Goal: Task Accomplishment & Management: Complete application form

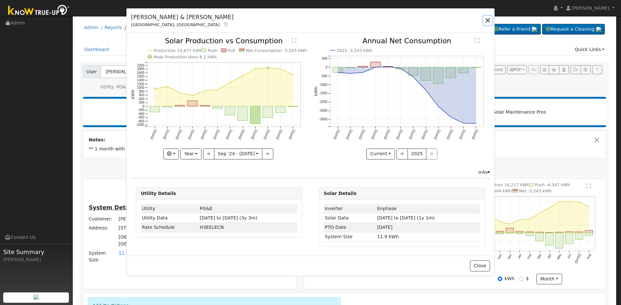
click at [304, 19] on button "button" at bounding box center [487, 20] width 9 height 9
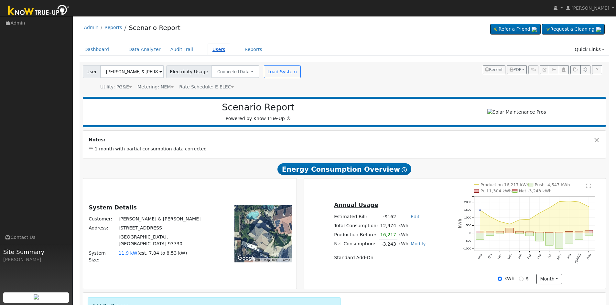
click at [208, 48] on link "Users" at bounding box center [219, 50] width 23 height 12
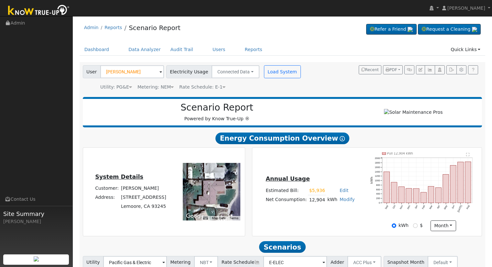
scroll to position [222, 0]
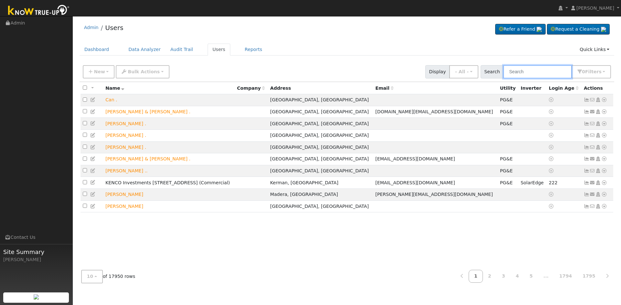
click at [549, 68] on input "text" at bounding box center [537, 71] width 69 height 13
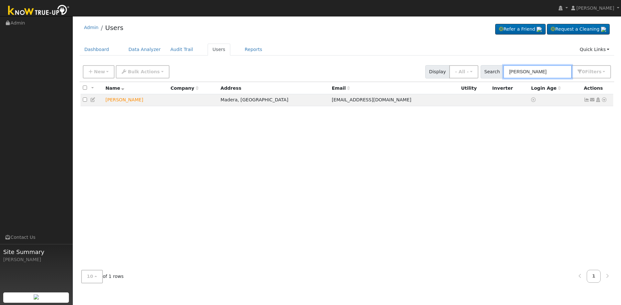
drag, startPoint x: 544, startPoint y: 71, endPoint x: 453, endPoint y: 75, distance: 91.3
click at [453, 75] on div "New Add User Quick Add Quick Connect Quick Convert Lead Bulk Actions Send Email…" at bounding box center [346, 71] width 530 height 16
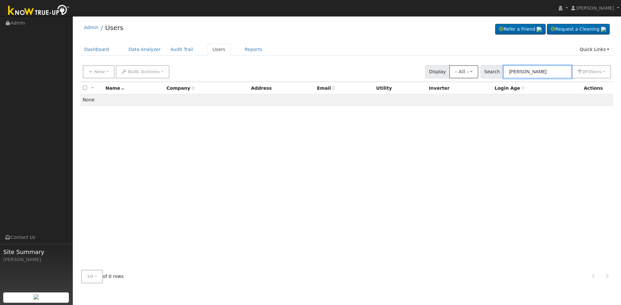
drag, startPoint x: 554, startPoint y: 73, endPoint x: 458, endPoint y: 73, distance: 96.0
click at [458, 73] on div "New Add User Quick Add Quick Connect Quick Convert Lead Bulk Actions Send Email…" at bounding box center [346, 71] width 530 height 16
drag, startPoint x: 530, startPoint y: 70, endPoint x: 465, endPoint y: 75, distance: 65.1
click at [465, 75] on div "New Add User Quick Add Quick Connect Quick Convert Lead Bulk Actions Send Email…" at bounding box center [346, 71] width 530 height 16
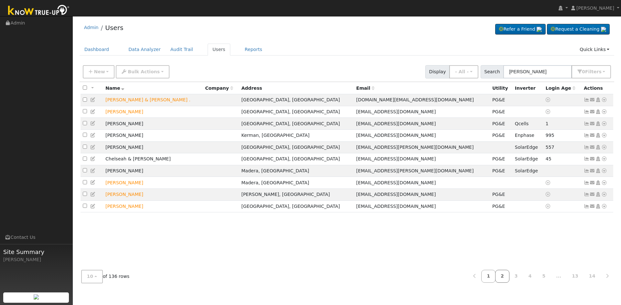
click at [509, 276] on link "2" at bounding box center [502, 276] width 14 height 13
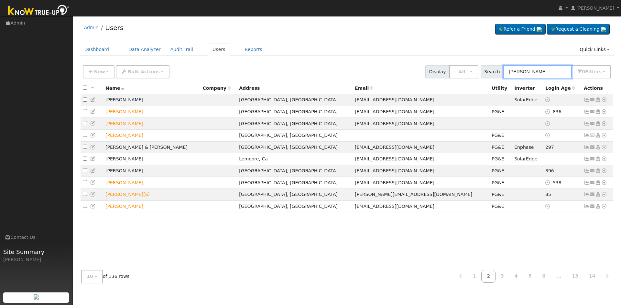
click at [524, 72] on input "[PERSON_NAME]" at bounding box center [537, 71] width 69 height 13
type input "A"
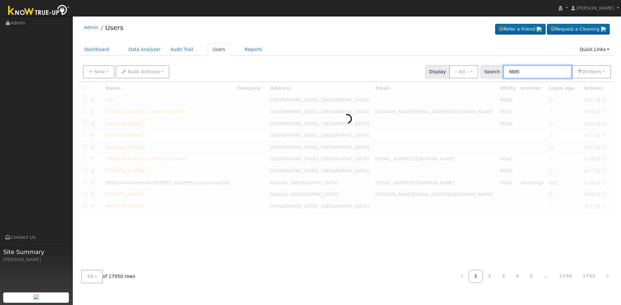
type input "6685"
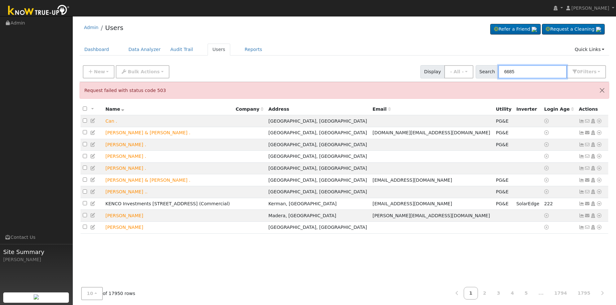
click at [538, 72] on input "6685" at bounding box center [532, 71] width 69 height 13
drag, startPoint x: 538, startPoint y: 72, endPoint x: 487, endPoint y: 73, distance: 50.1
click at [487, 73] on div "Search 6685 0 Filter s My accounts Role Show - All - Show Leads Admin Billing A…" at bounding box center [541, 71] width 131 height 13
click at [89, 69] on button "New" at bounding box center [99, 71] width 32 height 13
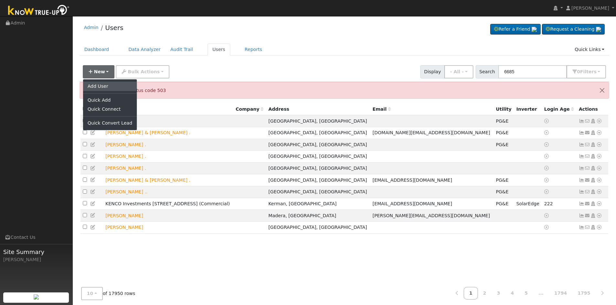
click at [91, 83] on link "Add User" at bounding box center [110, 86] width 54 height 9
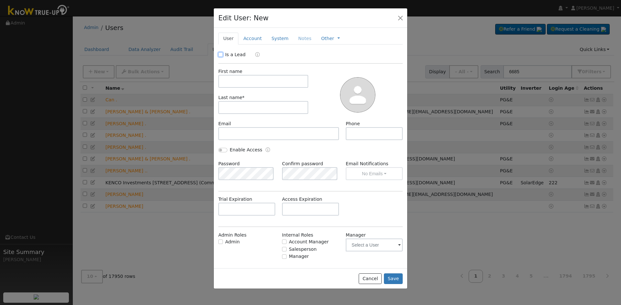
click at [222, 54] on input "Is a Lead" at bounding box center [220, 54] width 5 height 5
checkbox input "true"
click at [235, 81] on input "text" at bounding box center [263, 81] width 90 height 13
type input "[PERSON_NAME]"
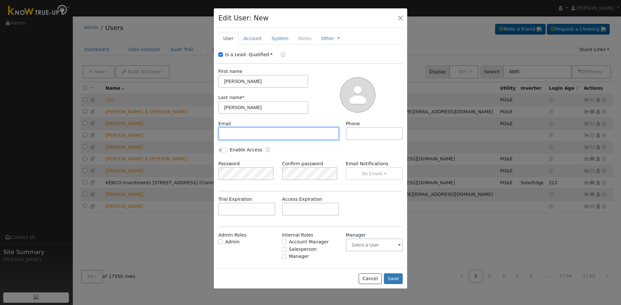
click at [248, 127] on input "text" at bounding box center [278, 133] width 121 height 13
type input "[EMAIL_ADDRESS][DOMAIN_NAME]"
click at [251, 37] on link "Account" at bounding box center [252, 39] width 28 height 12
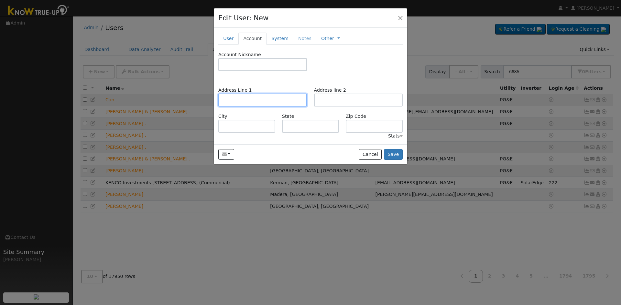
click at [235, 97] on input "text" at bounding box center [262, 100] width 89 height 13
type input "[STREET_ADDRESS][PERSON_NAME]"
type input "[GEOGRAPHIC_DATA]"
type input "CA"
type input "93711"
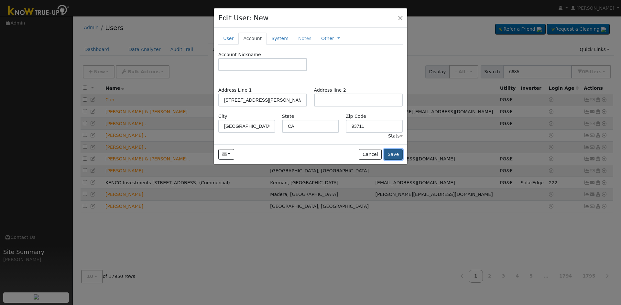
click at [393, 155] on button "Save" at bounding box center [393, 154] width 19 height 11
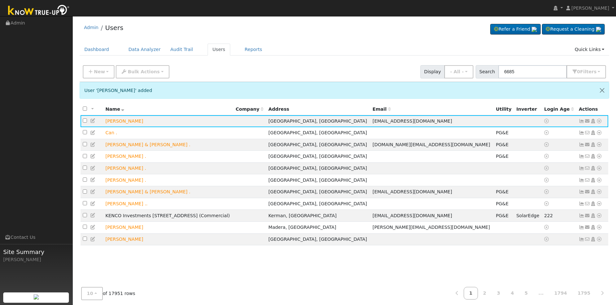
click at [375, 44] on ul "Dashboard Data Analyzer Audit Trail Users Reports Quick Links Quick Add Quick C…" at bounding box center [345, 50] width 530 height 12
